Goal: Information Seeking & Learning: Check status

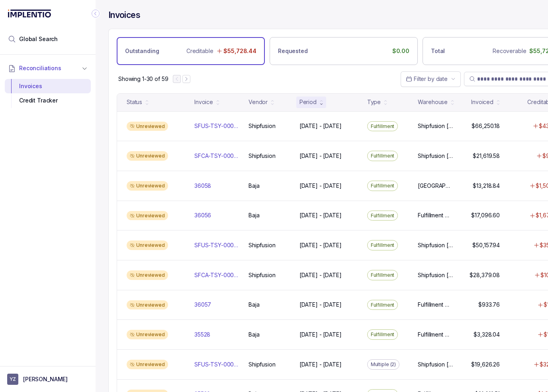
click at [273, 75] on div "Showing 1-30 of 59 Filter by date" at bounding box center [344, 79] width 470 height 28
click at [96, 17] on icon "Collapse Icon" at bounding box center [96, 14] width 8 height 8
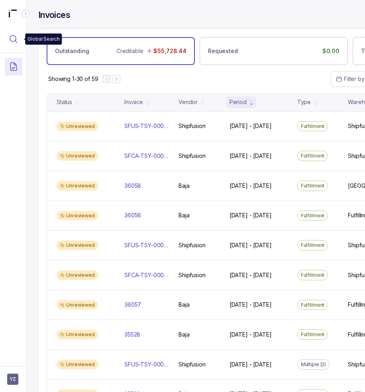
click at [16, 39] on icon "Menu Icon Button MagnifyingGlassIcon" at bounding box center [13, 38] width 7 height 7
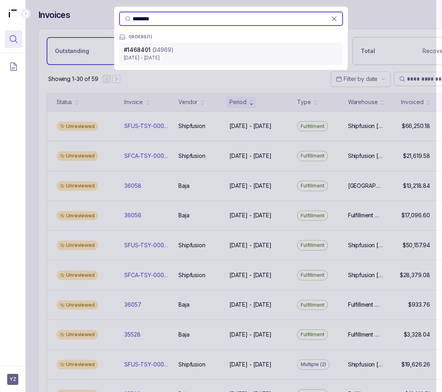
type input "********"
click at [186, 59] on p "[DATE] - [DATE]" at bounding box center [231, 58] width 214 height 8
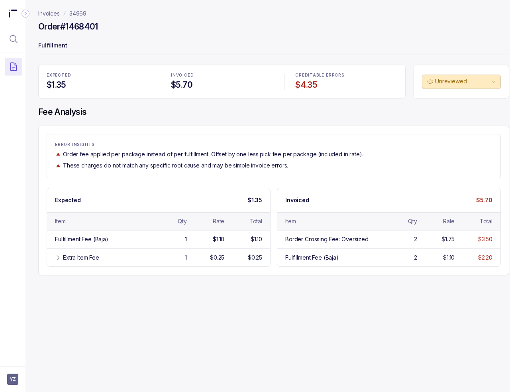
click at [267, 332] on div "Invoices 34969 Order #1468401 Fulfillment EXPECTED $1.35 INVOICED $5.70 CREDITA…" at bounding box center [271, 196] width 490 height 392
click at [339, 310] on div "Invoices 34969 Order #1468401 Fulfillment EXPECTED $1.35 INVOICED $5.70 CREDITA…" at bounding box center [271, 196] width 490 height 392
click at [9, 42] on icon "Menu Icon Button MagnifyingGlassIcon" at bounding box center [14, 39] width 10 height 10
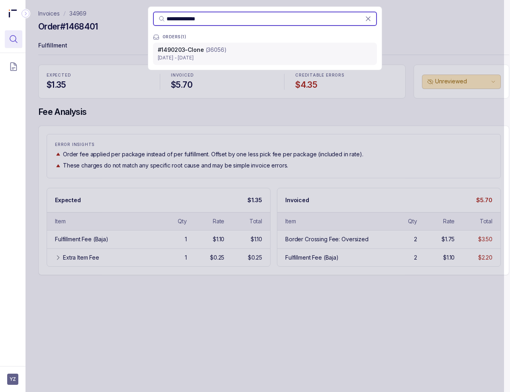
type input "**********"
click at [191, 51] on span "#1490203-Clone" at bounding box center [181, 49] width 46 height 7
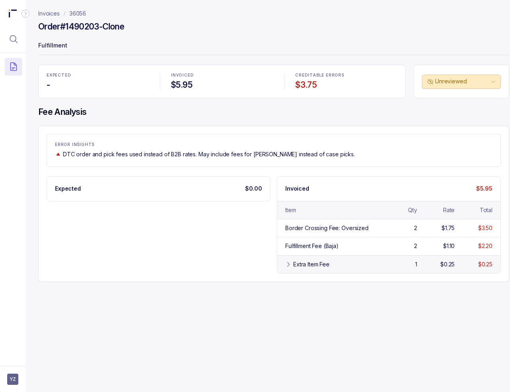
click at [357, 263] on div "Extra Item Fee" at bounding box center [336, 264] width 86 height 8
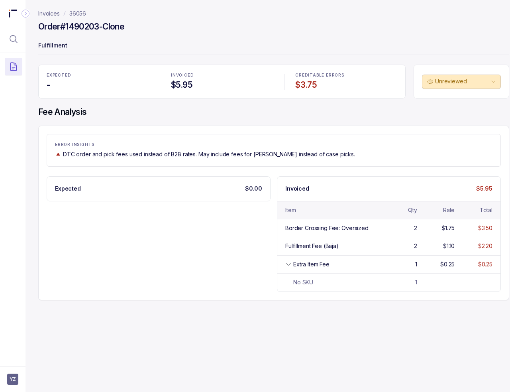
click at [153, 122] on div "EXPECTED - INVOICED $5.95 CREDITABLE ERRORS $3.75 Unreviewed Fee Analysis ERROR…" at bounding box center [273, 183] width 471 height 236
click at [20, 39] on button "Menu Icon Button MagnifyingGlassIcon" at bounding box center [14, 39] width 18 height 18
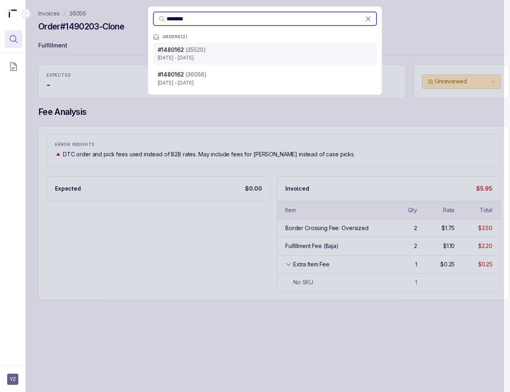
type input "********"
click at [202, 55] on p "[DATE] - [DATE]" at bounding box center [265, 58] width 214 height 8
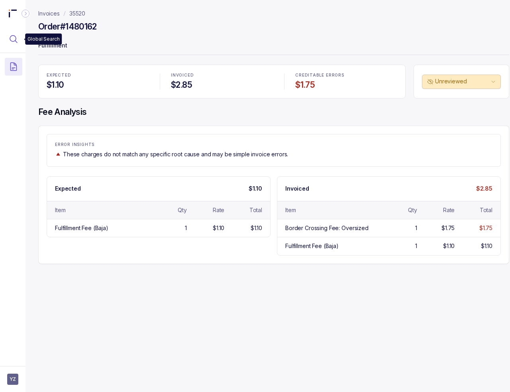
click at [16, 42] on icon "Menu Icon Button MagnifyingGlassIcon" at bounding box center [13, 38] width 7 height 7
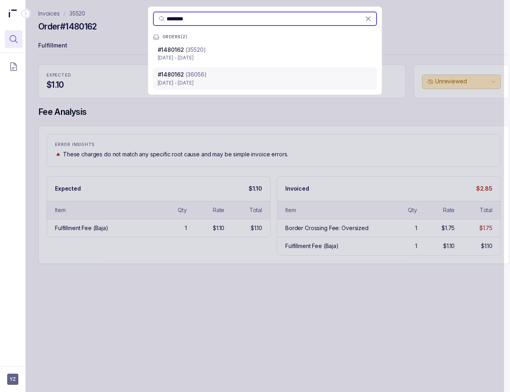
type input "********"
click at [243, 75] on div "#1480162 (36056)" at bounding box center [265, 75] width 214 height 8
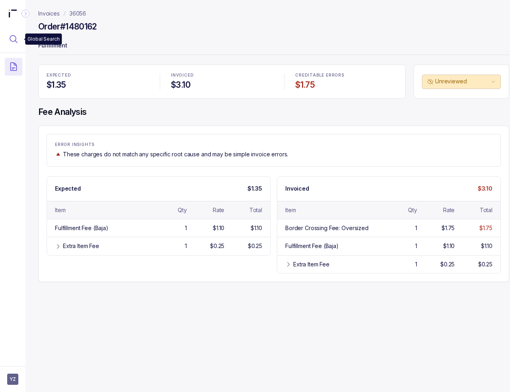
click at [12, 36] on icon "Menu Icon Button MagnifyingGlassIcon" at bounding box center [14, 39] width 10 height 10
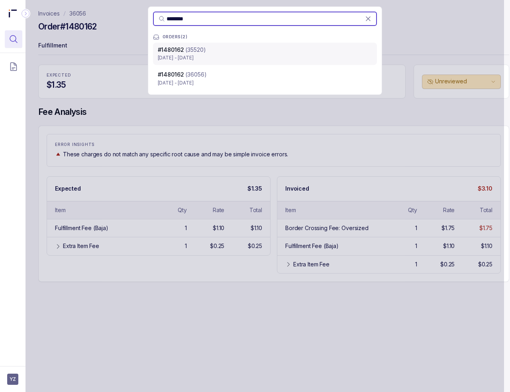
type input "********"
click at [215, 49] on div "#1480162 (35520)" at bounding box center [265, 50] width 214 height 8
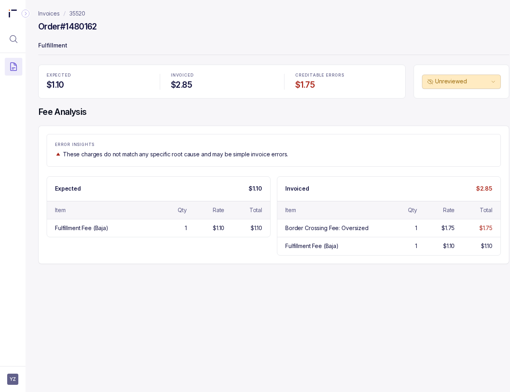
click at [250, 27] on div "Order #1480162" at bounding box center [273, 28] width 471 height 14
click at [75, 22] on h4 "Order #1480162" at bounding box center [67, 26] width 59 height 11
copy h4 "1480162"
click at [395, 312] on div "Invoices 35520 Order #1480162 Fulfillment EXPECTED $1.10 INVOICED $2.85 CREDITA…" at bounding box center [271, 196] width 490 height 392
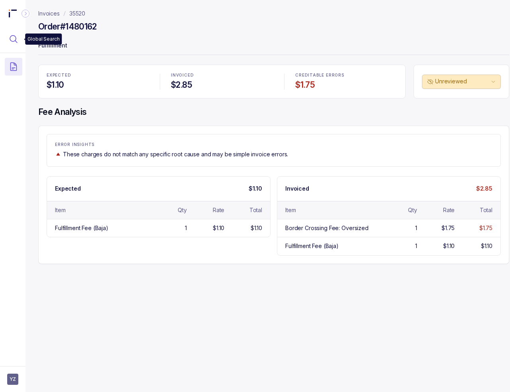
click at [10, 35] on icon "Menu Icon Button MagnifyingGlassIcon" at bounding box center [14, 39] width 10 height 10
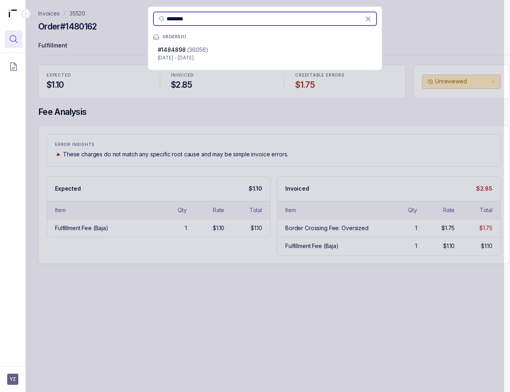
type input "********"
click at [243, 51] on div "#1484898 (36056)" at bounding box center [265, 50] width 214 height 8
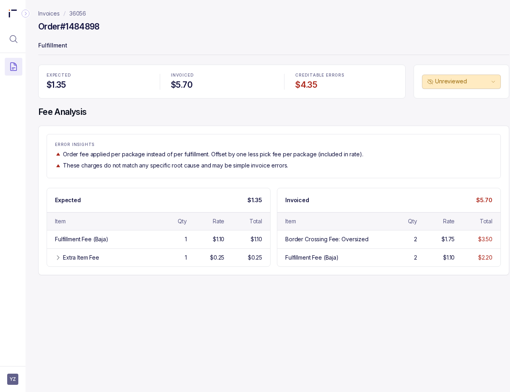
click at [153, 167] on p "These charges do not match any specific root cause and may be simple invoice er…" at bounding box center [175, 165] width 225 height 8
click at [16, 40] on icon "Menu Icon Button MagnifyingGlassIcon" at bounding box center [14, 39] width 10 height 10
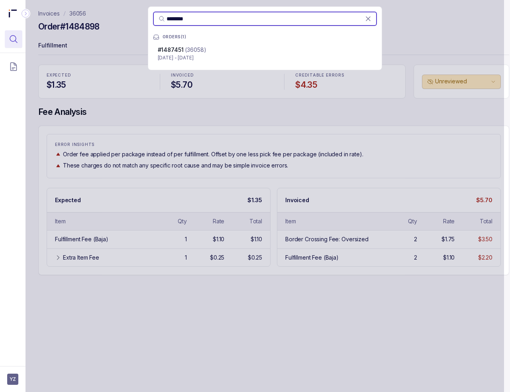
type input "********"
click at [204, 52] on p "(36058)" at bounding box center [195, 50] width 21 height 8
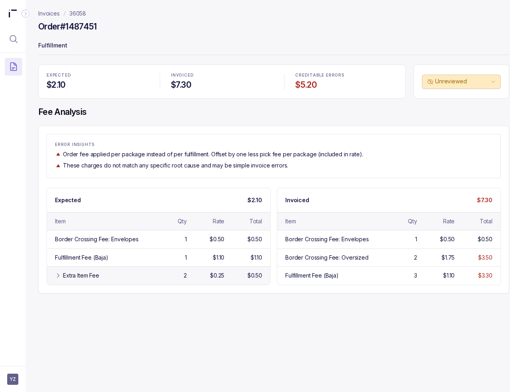
click at [85, 275] on div "Extra Item Fee" at bounding box center [81, 275] width 36 height 8
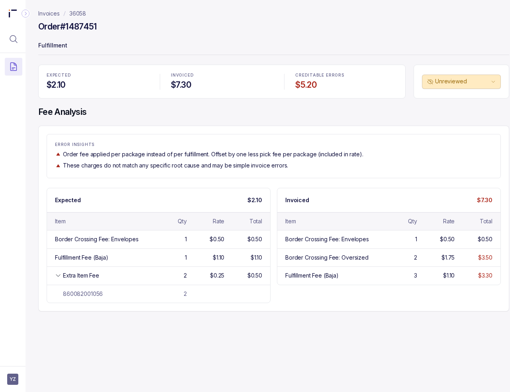
click at [151, 168] on p "These charges do not match any specific root cause and may be simple invoice er…" at bounding box center [175, 165] width 225 height 8
click at [73, 22] on h4 "Order #1487451" at bounding box center [67, 26] width 59 height 11
copy h4 "Order #1487451"
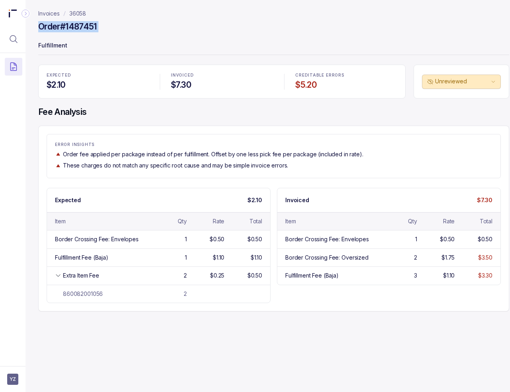
click at [146, 115] on h4 "Fee Analysis" at bounding box center [273, 111] width 471 height 11
click at [18, 40] on icon "Menu Icon Button MagnifyingGlassIcon" at bounding box center [14, 39] width 10 height 10
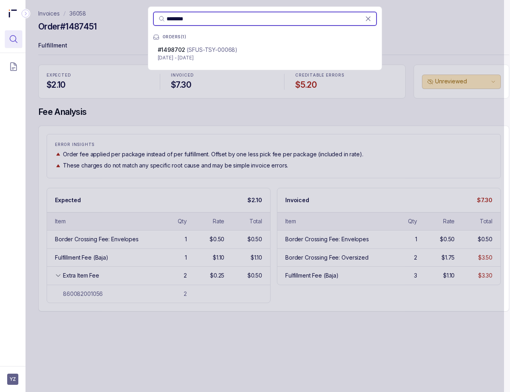
type input "********"
click at [198, 52] on p "(SFUS-TSY-00068)" at bounding box center [211, 50] width 51 height 8
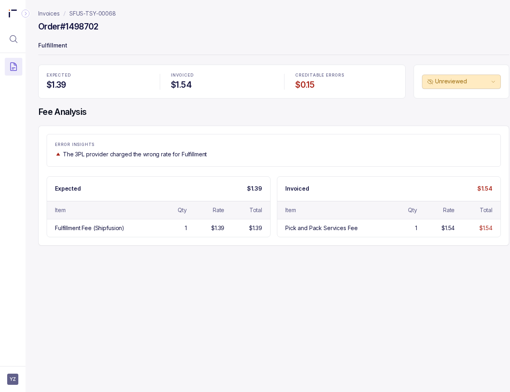
click at [135, 170] on div "ERROR INSIGHTS The 3PL provider charged the wrong rate for Fulfillment Expected…" at bounding box center [273, 186] width 471 height 120
click at [147, 6] on header "Invoices SFUS-TSY-00068 Order #1498702 Fulfillment" at bounding box center [273, 32] width 471 height 65
drag, startPoint x: 11, startPoint y: 37, endPoint x: 22, endPoint y: 38, distance: 11.6
click at [11, 37] on icon "Menu Icon Button MagnifyingGlassIcon" at bounding box center [14, 39] width 10 height 10
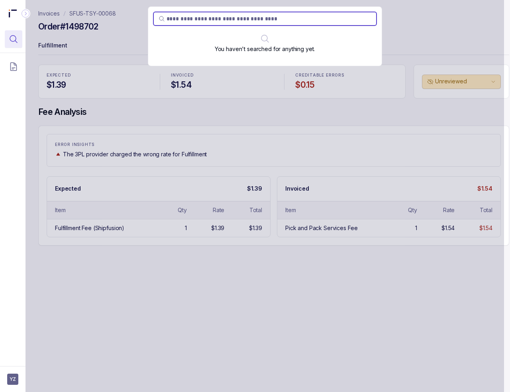
type input "********"
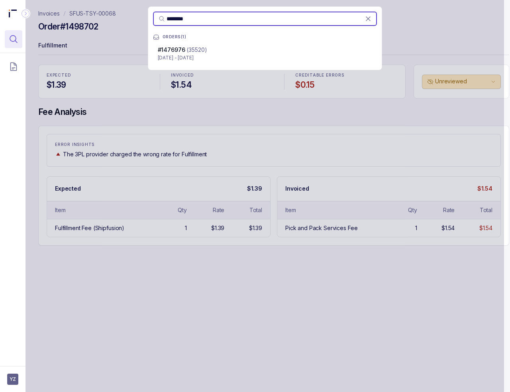
click at [227, 50] on div "#1476976 (35520)" at bounding box center [265, 50] width 214 height 8
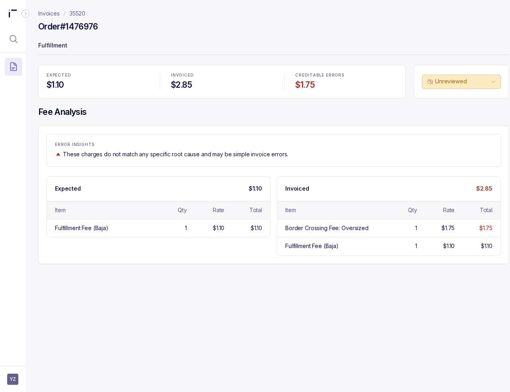
drag, startPoint x: 97, startPoint y: 35, endPoint x: 51, endPoint y: 34, distance: 45.8
click at [97, 35] on div "Order #1476976" at bounding box center [273, 28] width 471 height 14
click at [13, 41] on icon "Menu Icon Button MagnifyingGlassIcon" at bounding box center [14, 39] width 10 height 10
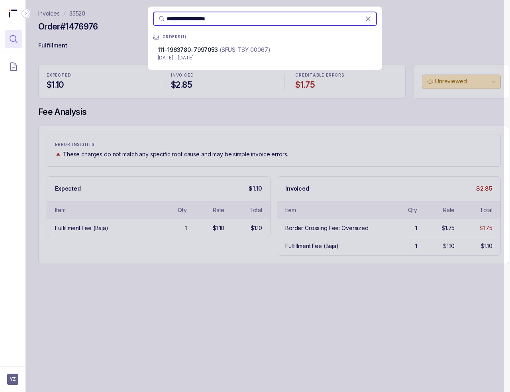
type input "**********"
click at [190, 50] on span "111-1963780-7997053" at bounding box center [188, 49] width 60 height 7
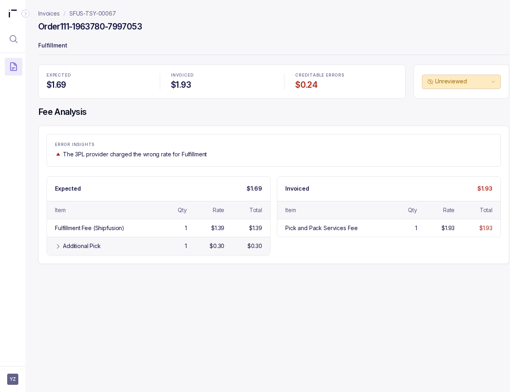
click at [73, 242] on div "Additional Pick" at bounding box center [82, 246] width 38 height 8
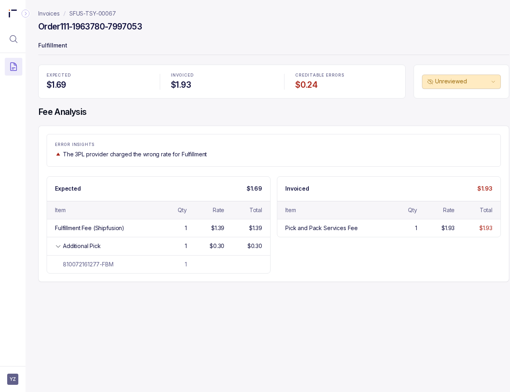
click at [101, 315] on div "Invoices SFUS-TSY-00067 Order 111-1963780-7997053 Fulfillment EXPECTED $1.69 IN…" at bounding box center [271, 196] width 490 height 392
click at [105, 132] on div "ERROR INSIGHTS The 3PL provider charged the wrong rate for Fulfillment Expected…" at bounding box center [273, 204] width 471 height 156
